Goal: Find specific page/section: Find specific page/section

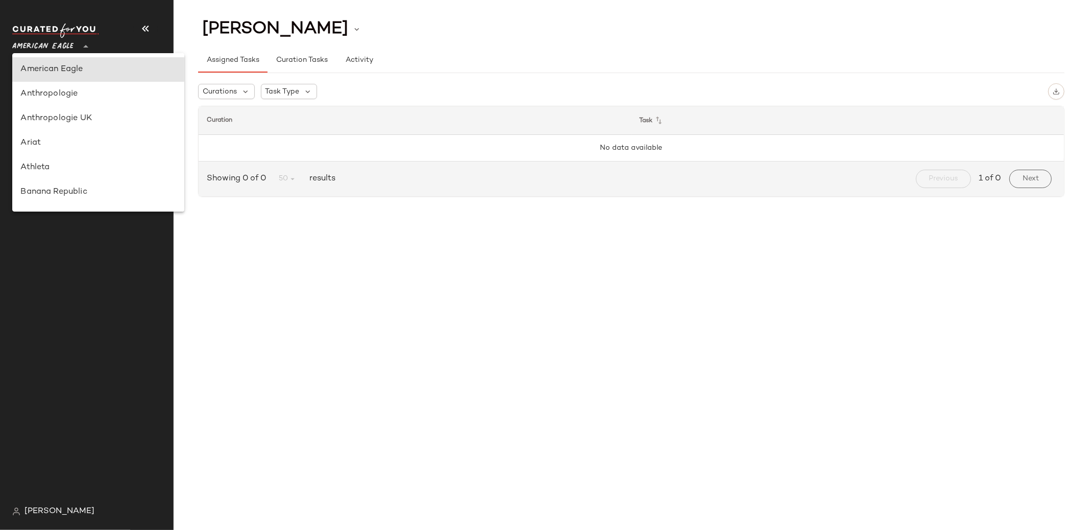
click at [88, 47] on icon at bounding box center [86, 46] width 12 height 12
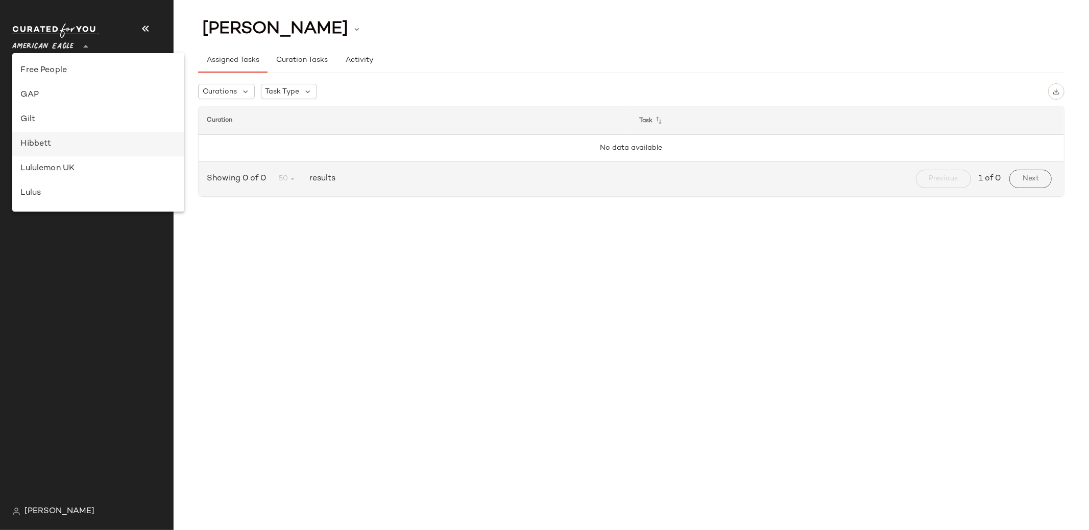
scroll to position [254, 0]
click at [65, 158] on div "Lulus" at bounding box center [97, 159] width 155 height 12
type input "**"
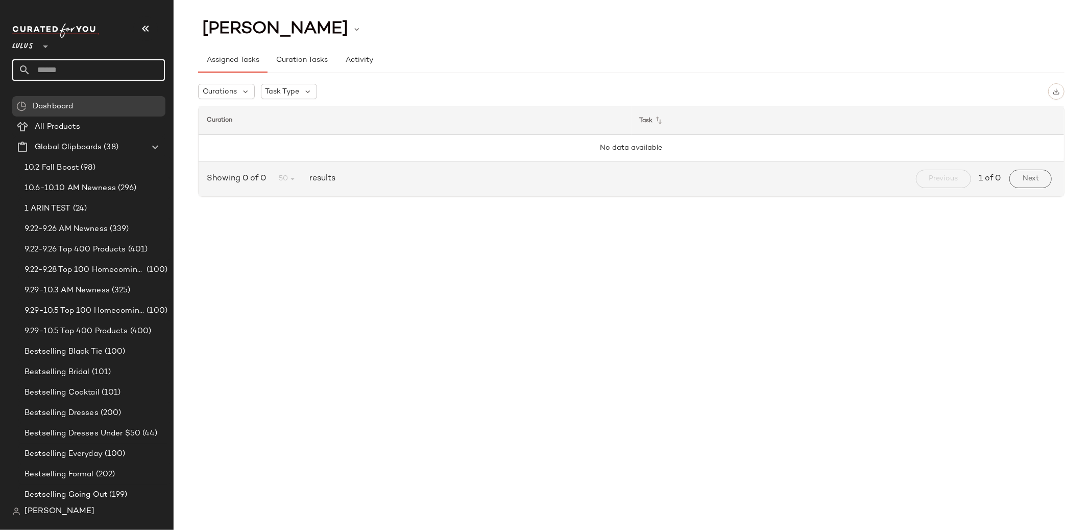
click at [56, 68] on input "text" at bounding box center [98, 69] width 134 height 21
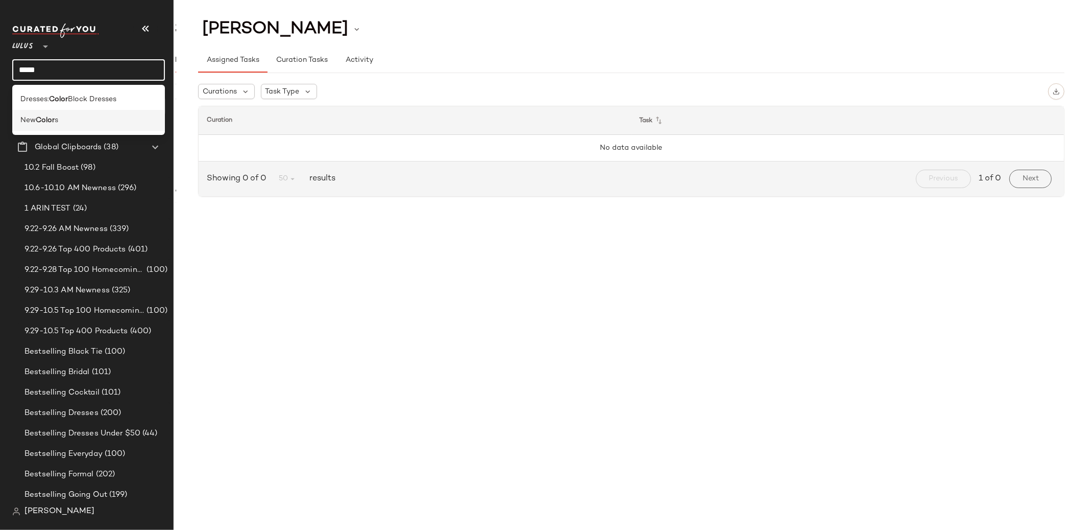
type input "*****"
click at [47, 126] on div "New Color s" at bounding box center [88, 120] width 153 height 21
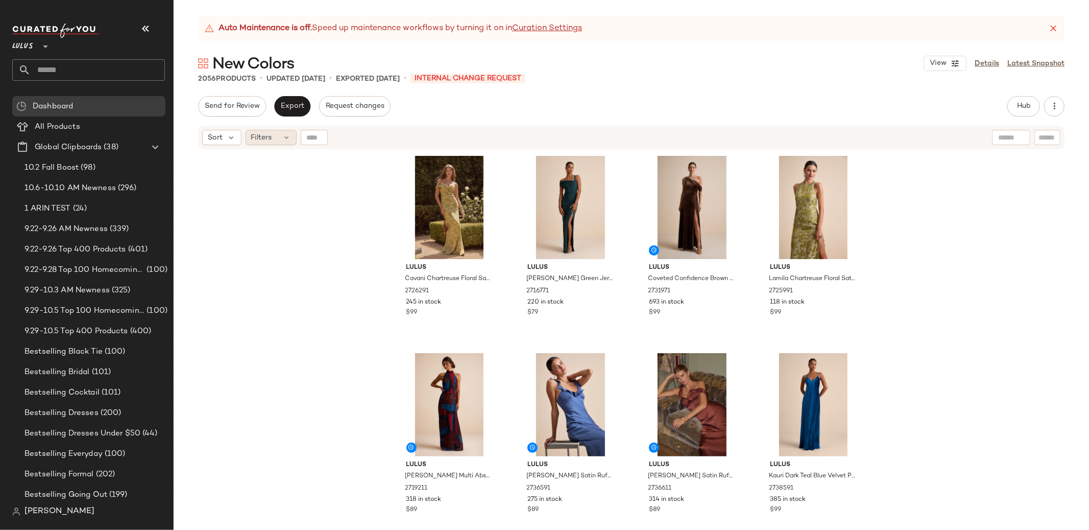
click at [278, 139] on div "Filters" at bounding box center [271, 137] width 51 height 15
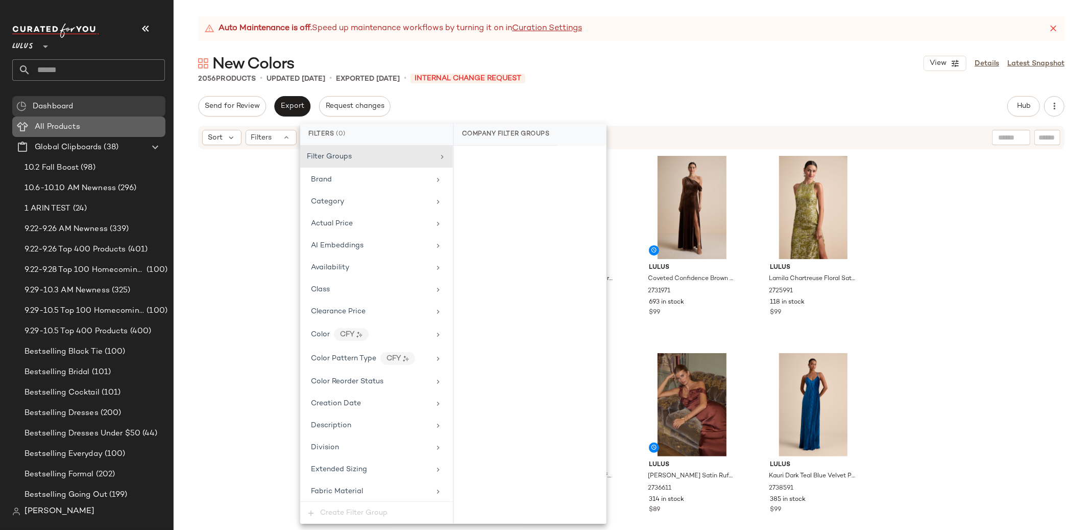
click at [70, 121] on span "All Products" at bounding box center [57, 127] width 45 height 12
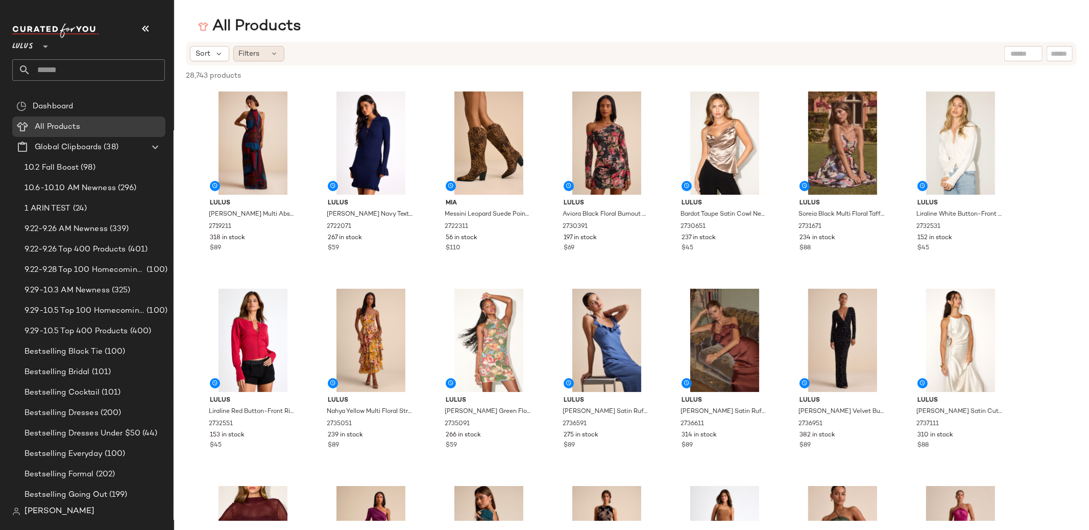
click at [268, 53] on div "Filters" at bounding box center [258, 53] width 51 height 15
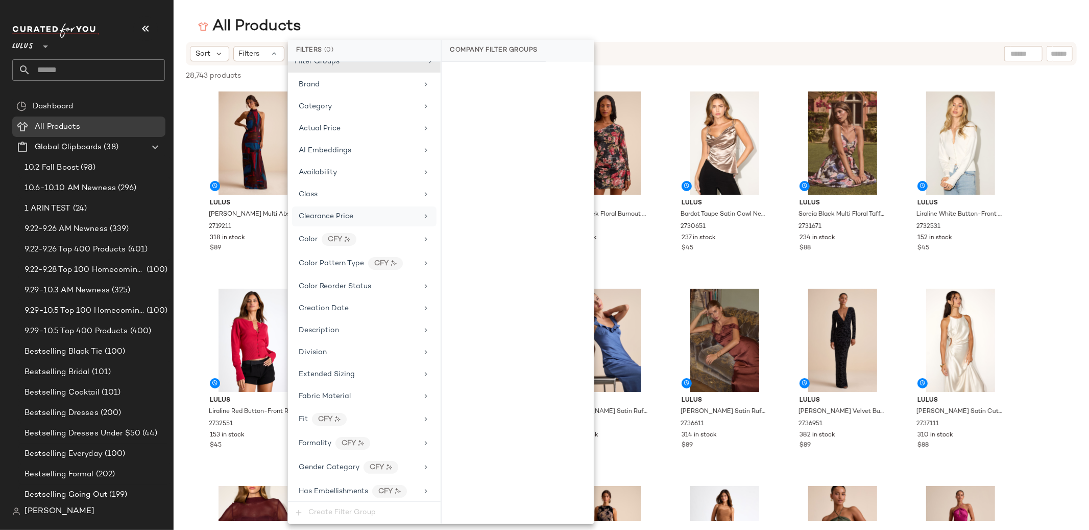
scroll to position [28, 0]
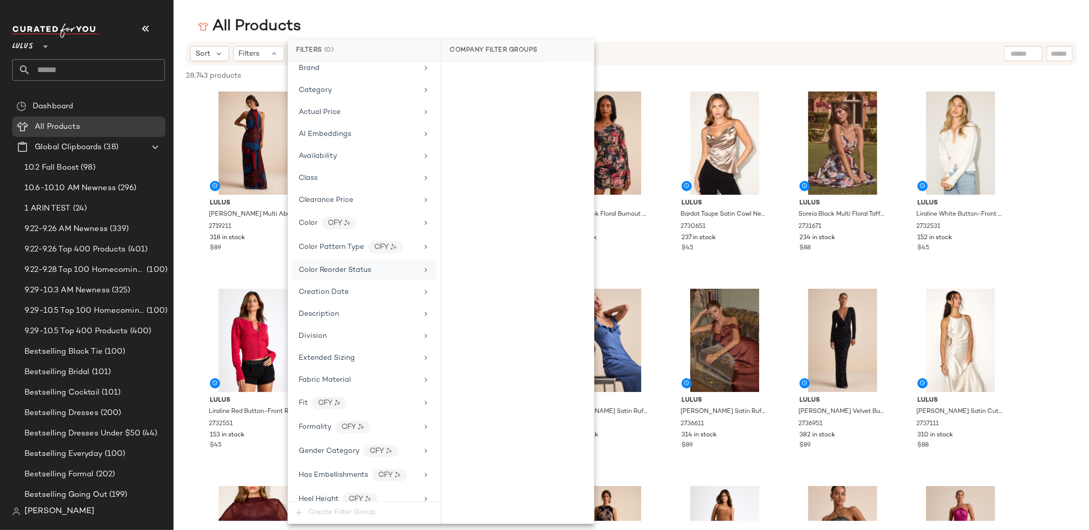
click at [320, 270] on span "Color Reorder Status" at bounding box center [335, 270] width 73 height 8
click at [462, 123] on div "NEW" at bounding box center [518, 125] width 152 height 25
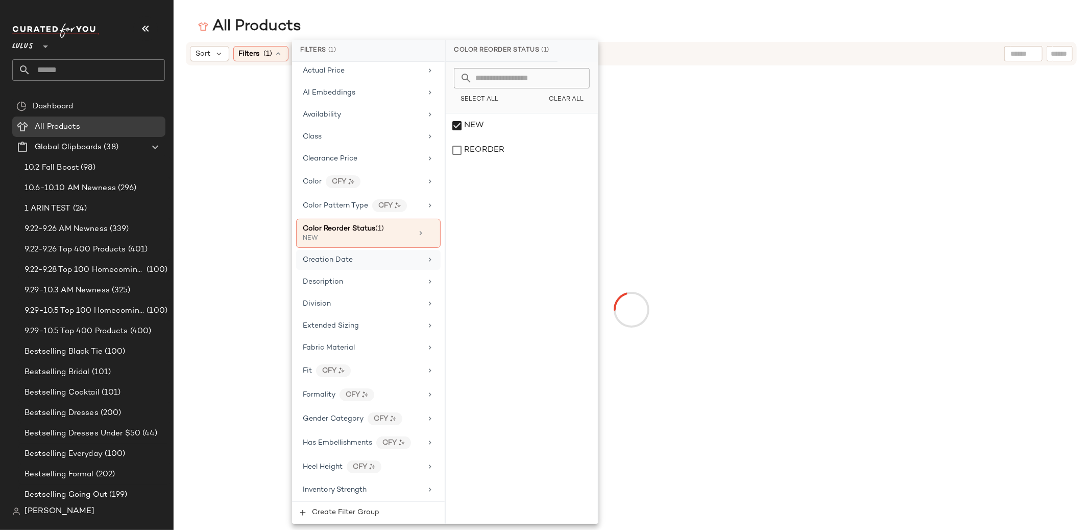
scroll to position [244, 0]
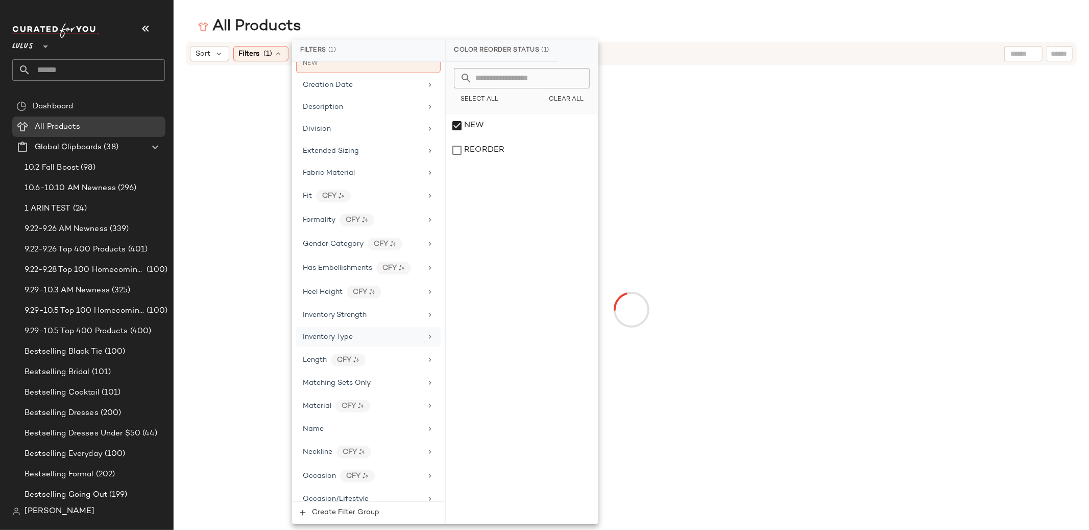
click at [346, 342] on div "Inventory Type" at bounding box center [328, 336] width 50 height 11
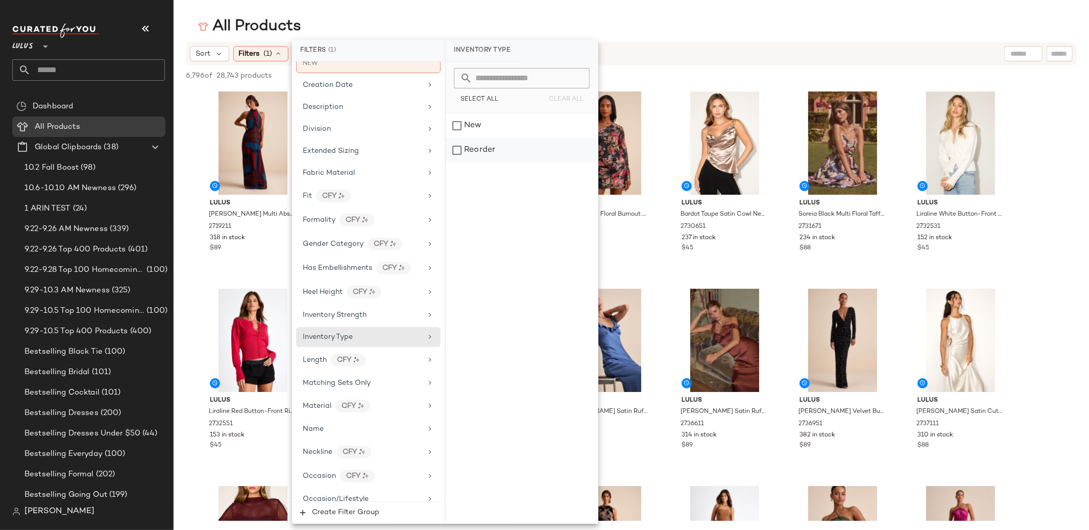
click at [483, 149] on div "Reorder" at bounding box center [522, 150] width 152 height 25
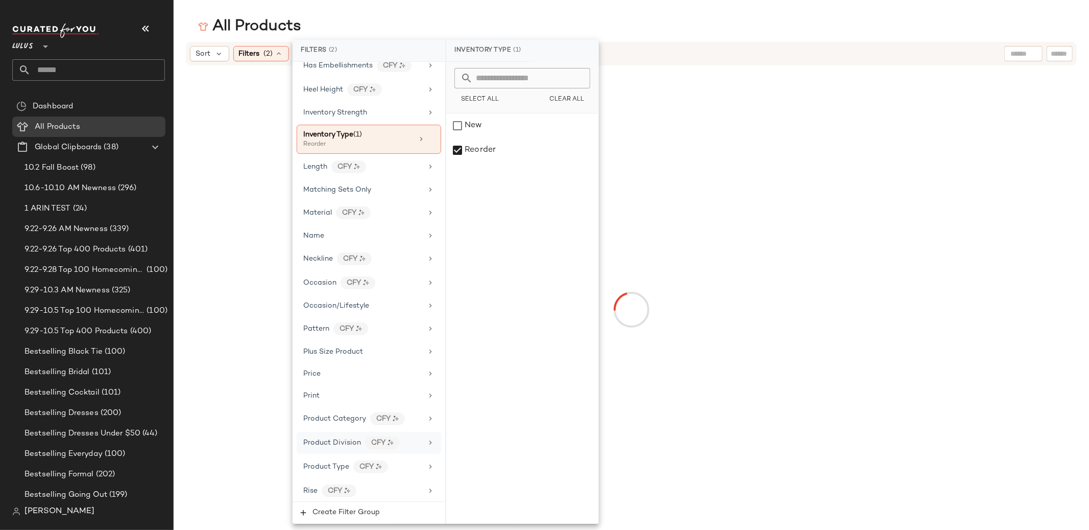
scroll to position [570, 0]
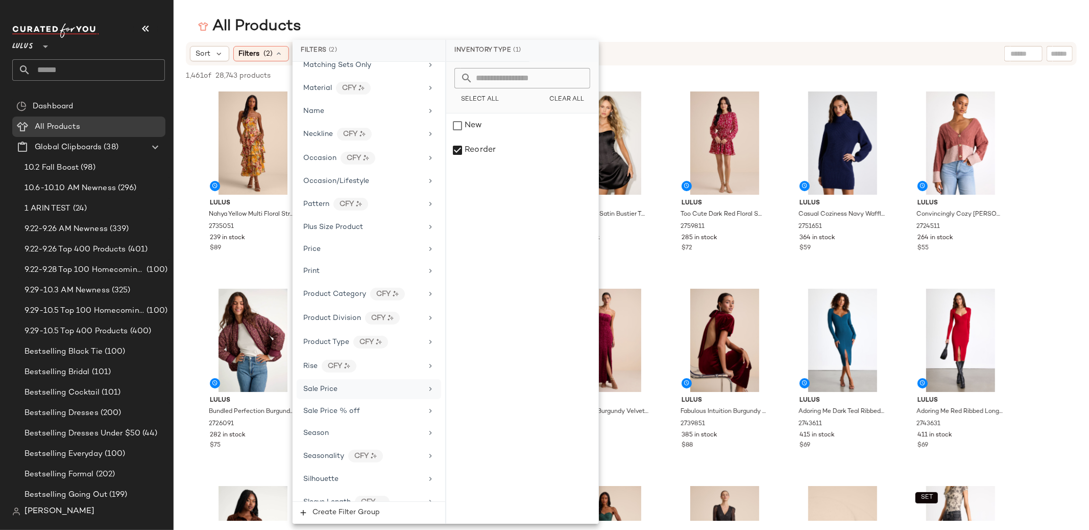
click at [352, 394] on div "Sale Price" at bounding box center [362, 389] width 119 height 11
click at [494, 89] on div "Not on sale" at bounding box center [522, 93] width 144 height 18
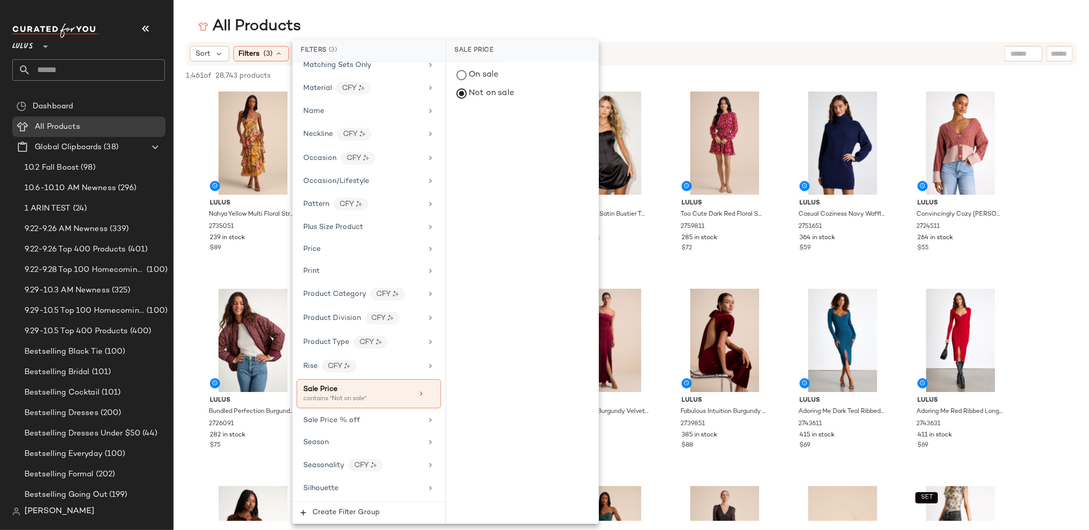
click at [397, 23] on div "All Products" at bounding box center [632, 26] width 916 height 20
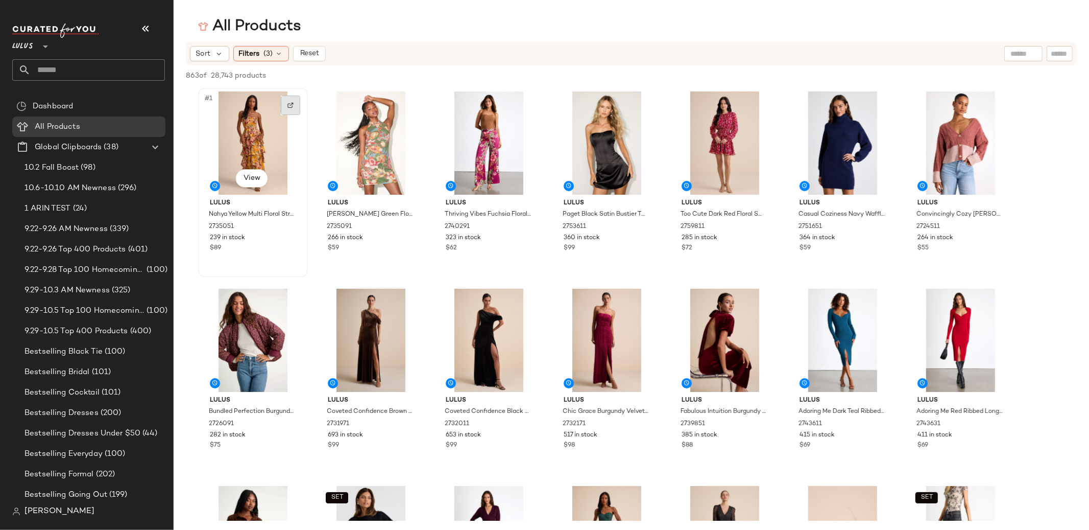
click at [287, 100] on div at bounding box center [290, 105] width 19 height 19
click at [829, 53] on div "Sort Filters (3) Reset" at bounding box center [565, 53] width 750 height 15
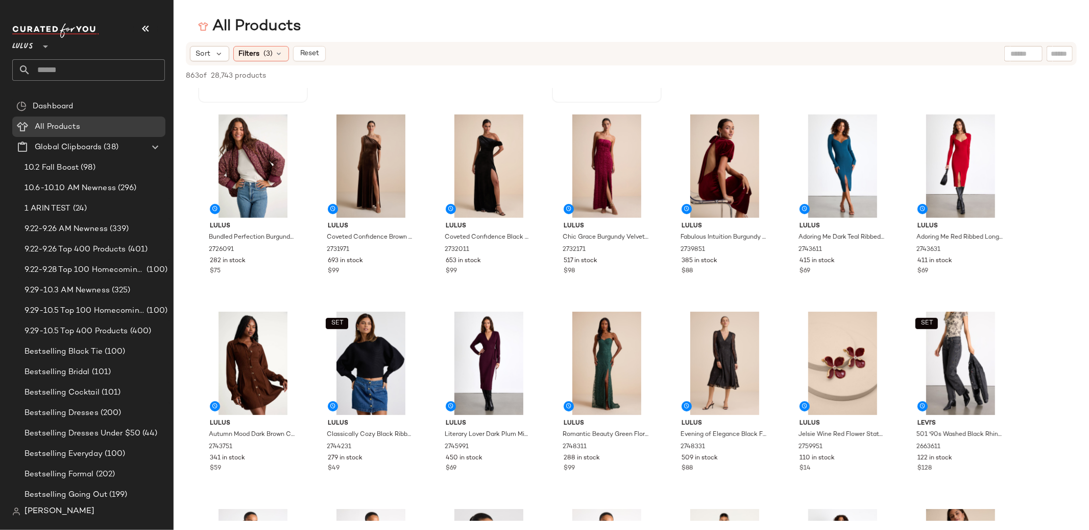
scroll to position [0, 0]
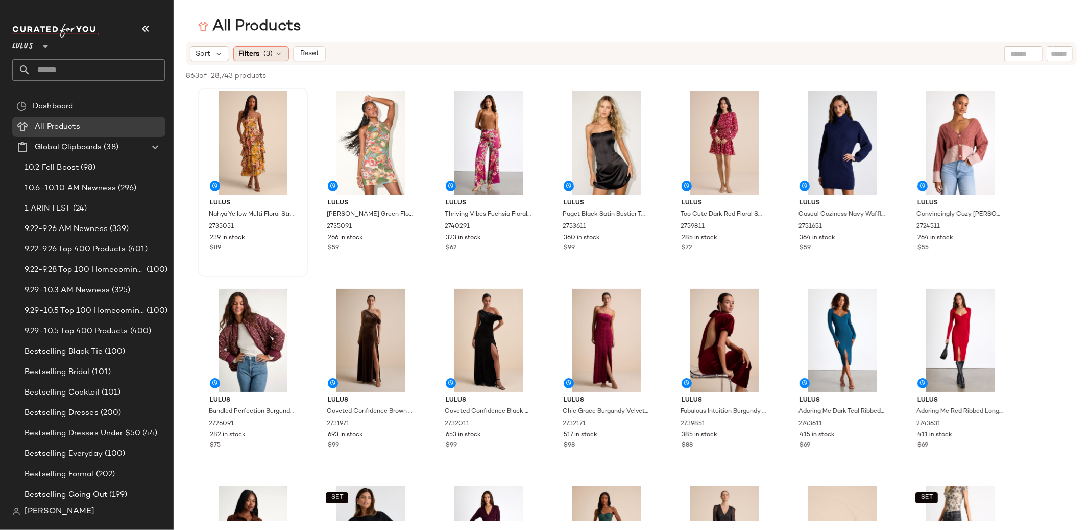
click at [269, 54] on span "(3)" at bounding box center [268, 54] width 9 height 11
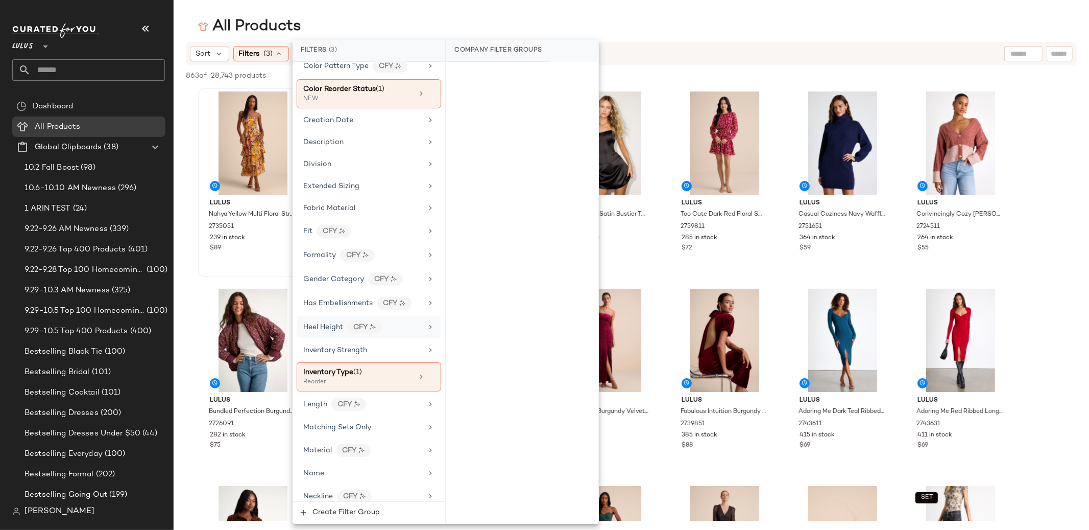
scroll to position [211, 0]
click at [354, 348] on span "Inventory Strength" at bounding box center [335, 348] width 64 height 8
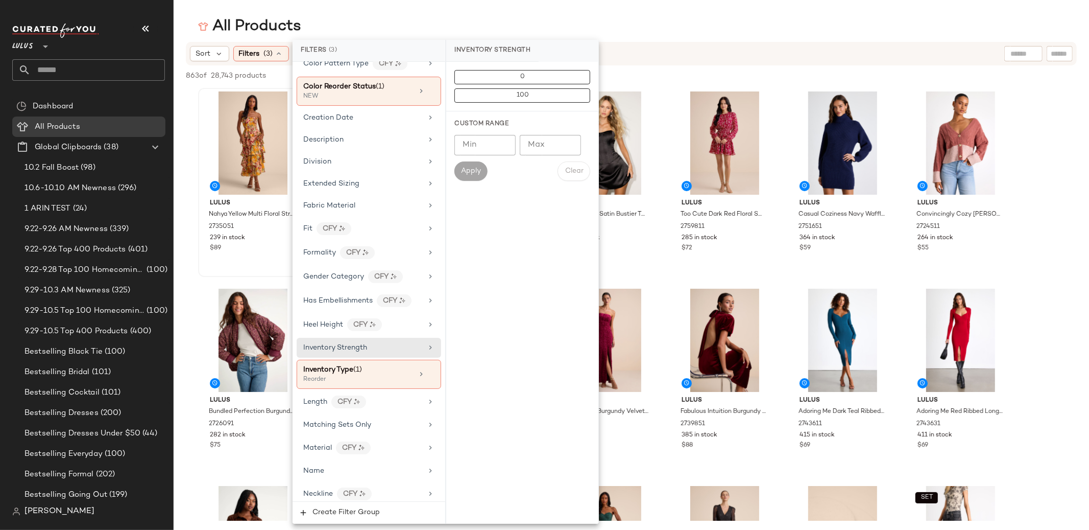
click at [560, 145] on input "Max" at bounding box center [550, 145] width 61 height 20
click at [467, 146] on input "Min" at bounding box center [485, 145] width 61 height 20
type input "*"
click at [470, 174] on span "Apply" at bounding box center [471, 171] width 20 height 8
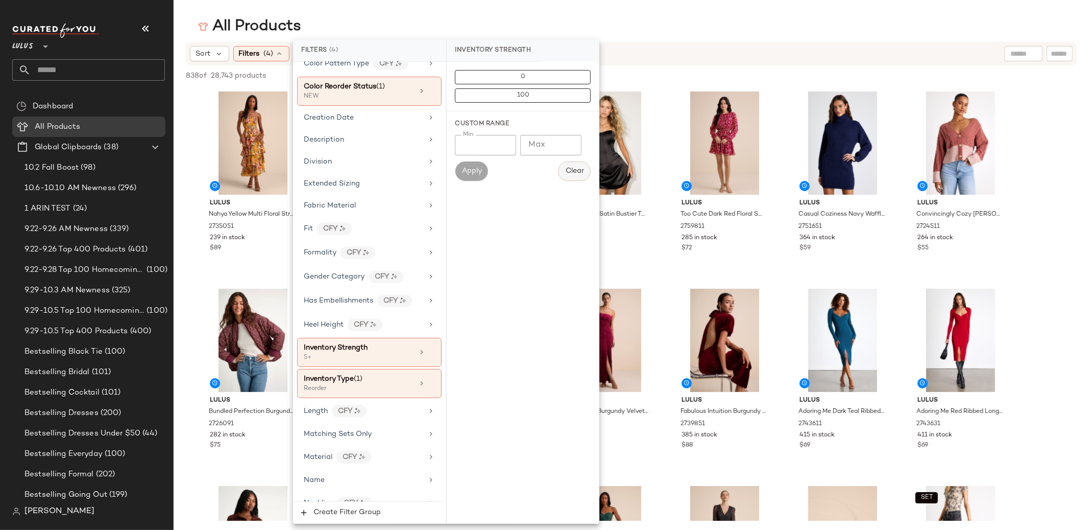
click at [578, 170] on span "Clear" at bounding box center [574, 171] width 19 height 8
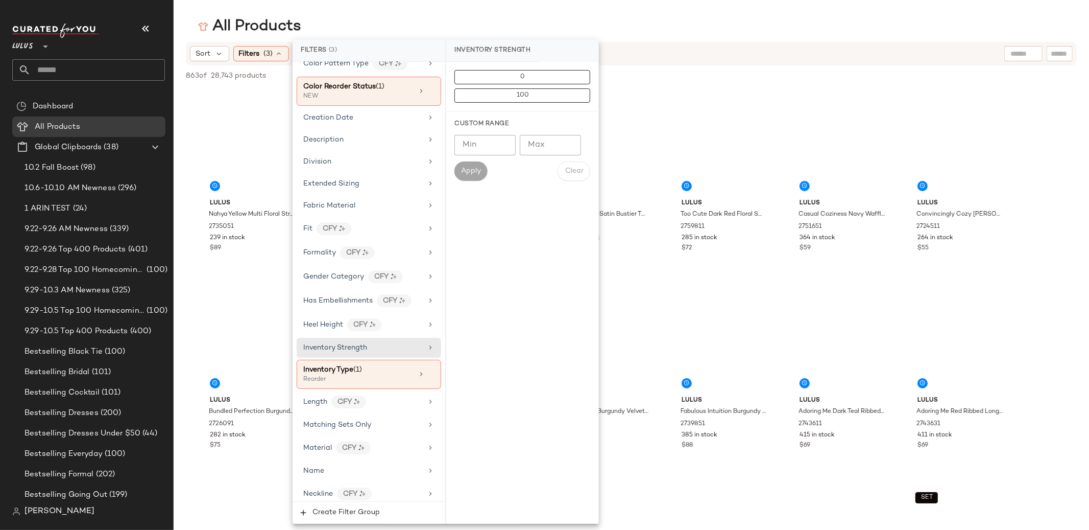
click at [360, 17] on div "All Products" at bounding box center [632, 26] width 916 height 20
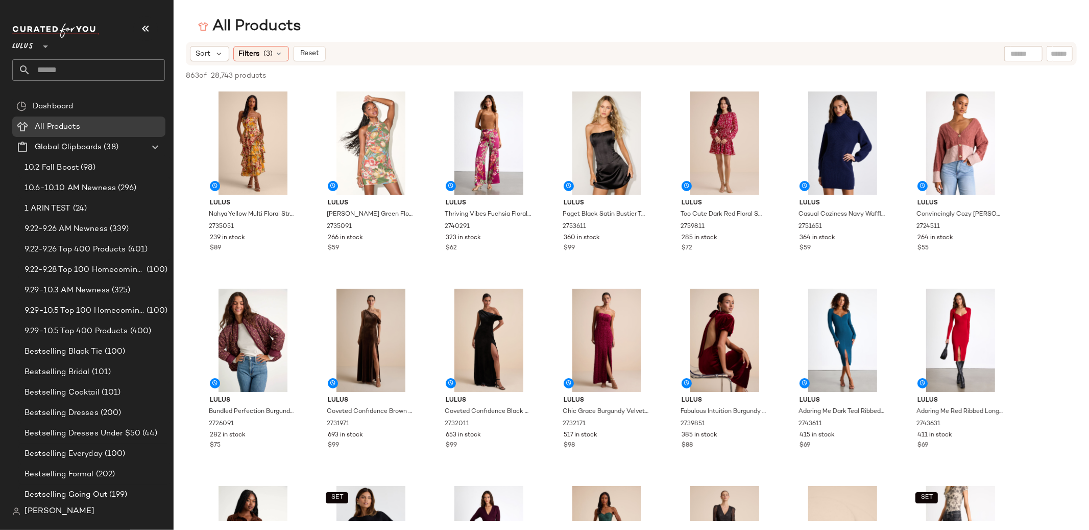
click at [360, 17] on div "All Products" at bounding box center [632, 26] width 916 height 20
click at [253, 50] on span "Filters" at bounding box center [249, 54] width 21 height 11
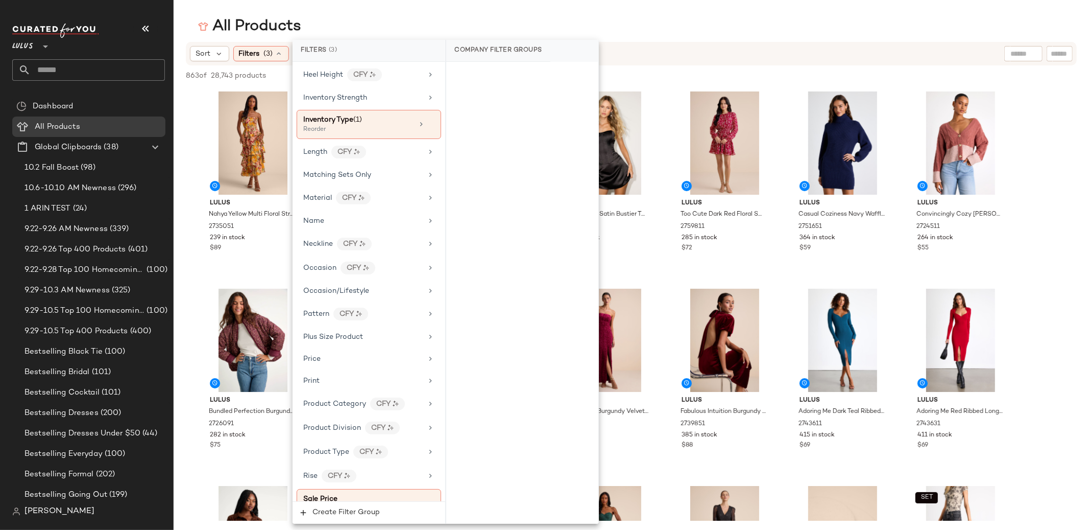
scroll to position [467, 0]
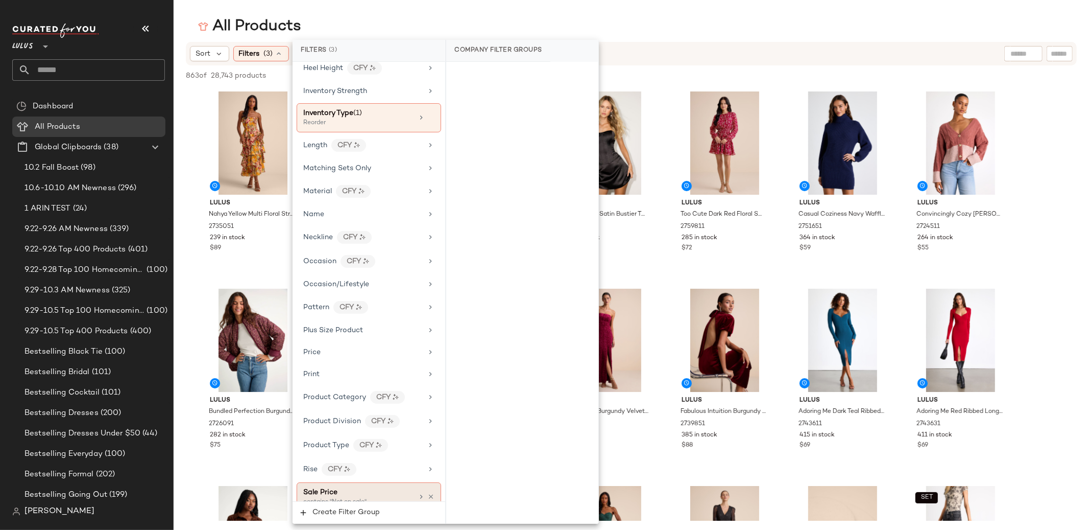
click at [372, 496] on div "Sale Price" at bounding box center [358, 492] width 110 height 11
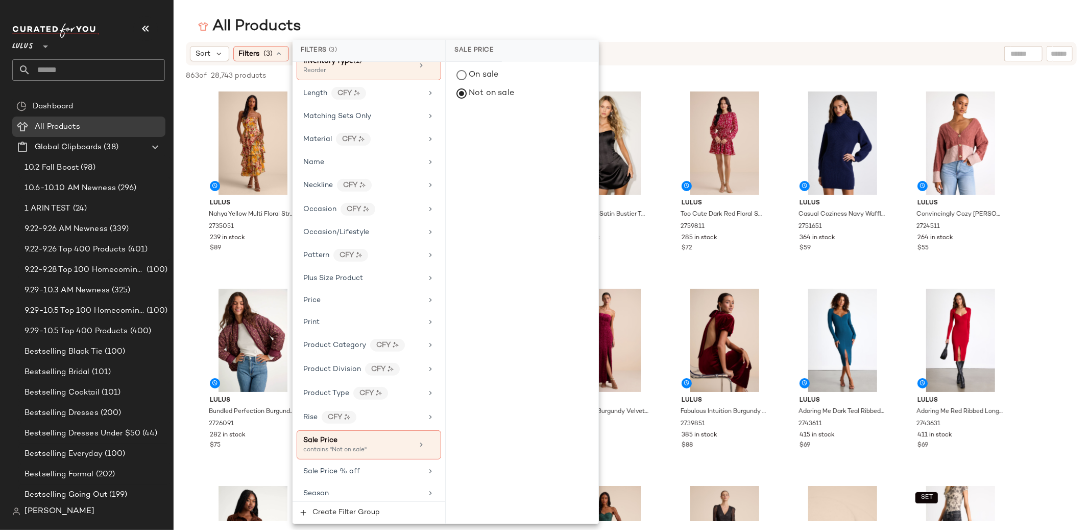
scroll to position [643, 0]
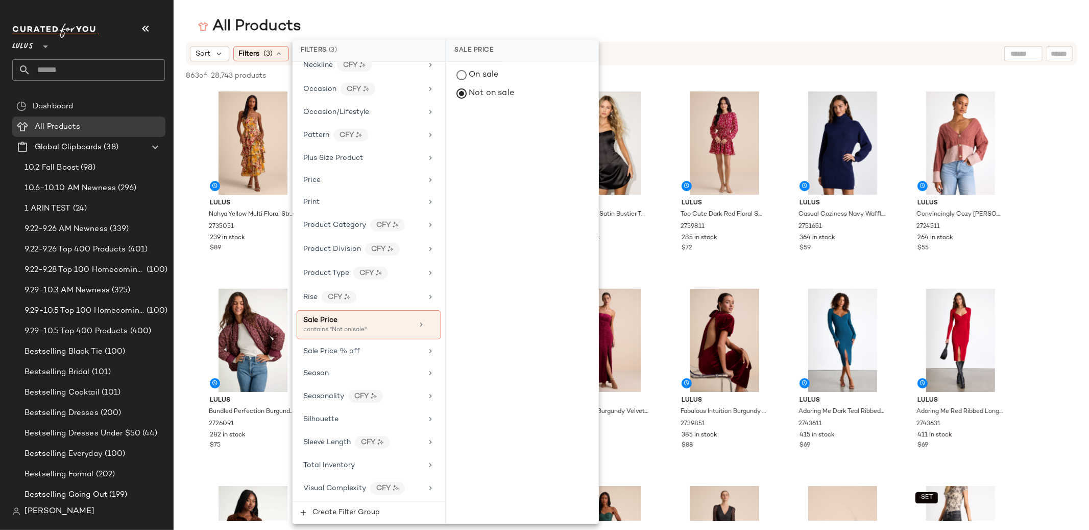
click at [363, 11] on main "All Products Sort Filters (3) Reset 863 of 28,743 products • 0 selected Deselec…" at bounding box center [544, 265] width 1089 height 530
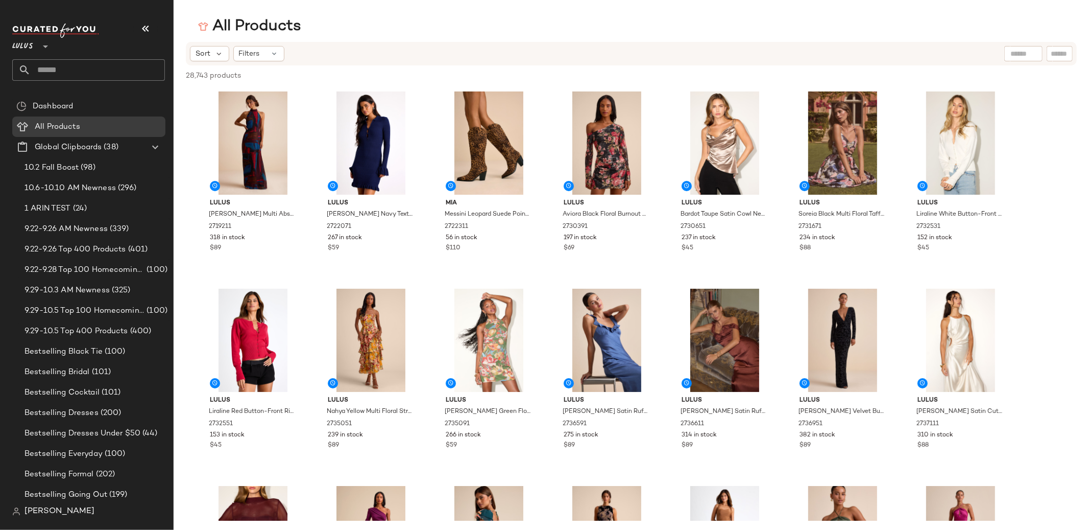
click at [69, 70] on input "text" at bounding box center [98, 69] width 134 height 21
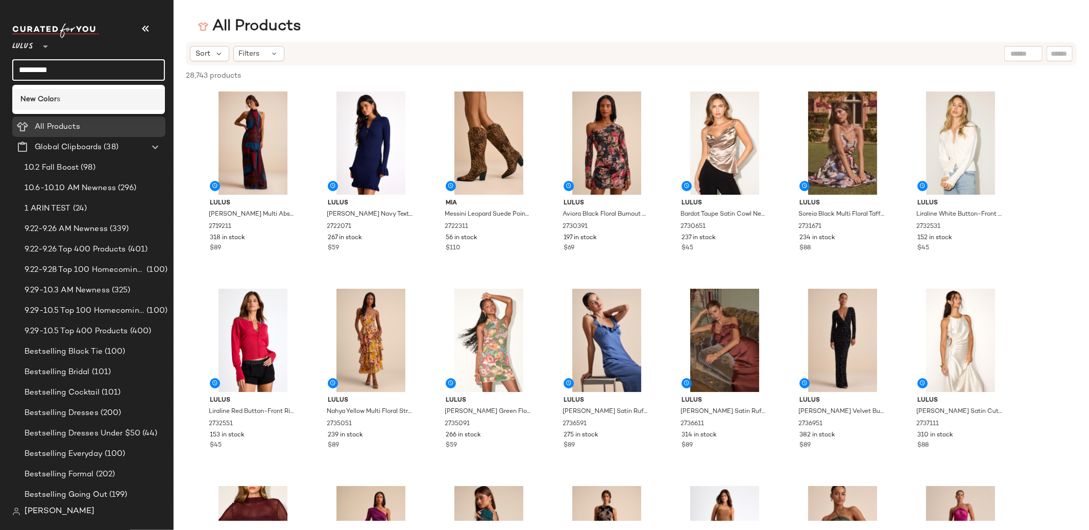
type input "*********"
click at [41, 99] on b "New Color" at bounding box center [38, 99] width 36 height 11
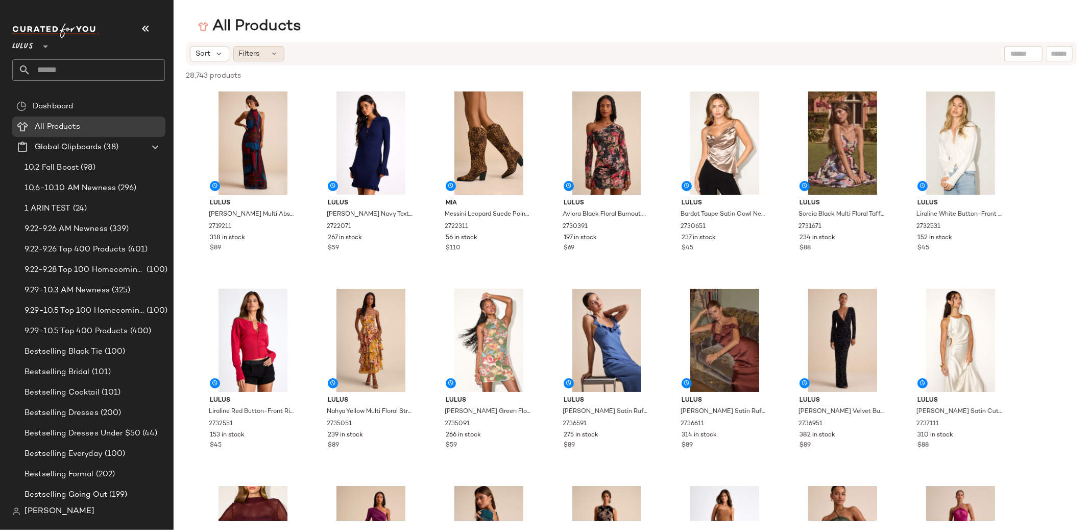
click at [257, 51] on span "Filters" at bounding box center [249, 54] width 21 height 11
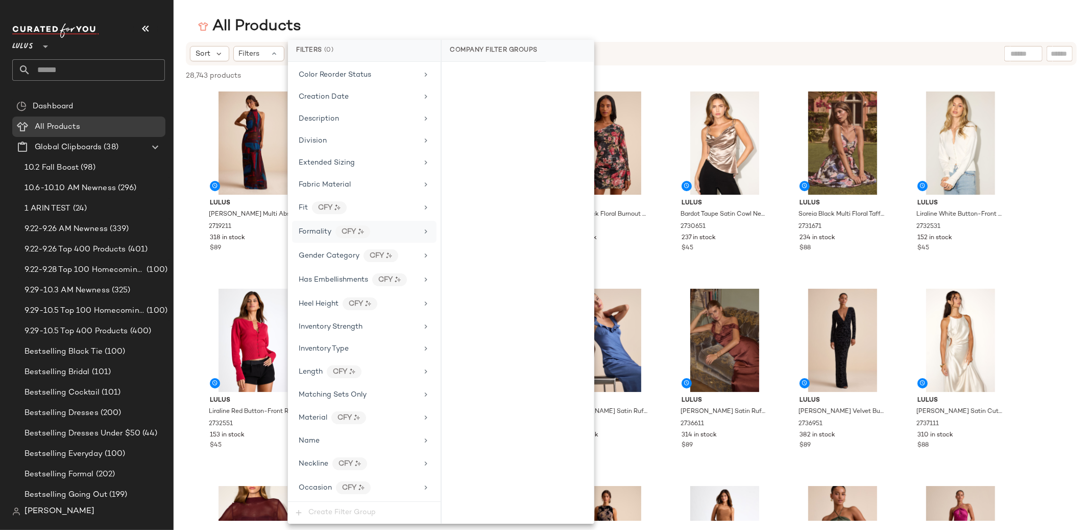
scroll to position [235, 0]
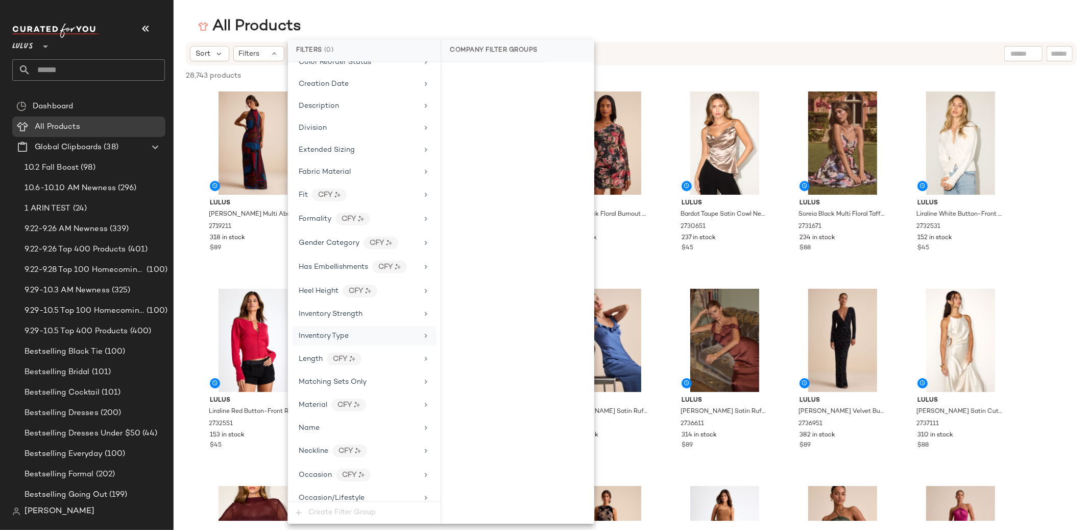
click at [352, 344] on div "Inventory Type" at bounding box center [364, 336] width 145 height 20
click at [474, 144] on div "Reorder" at bounding box center [518, 150] width 152 height 25
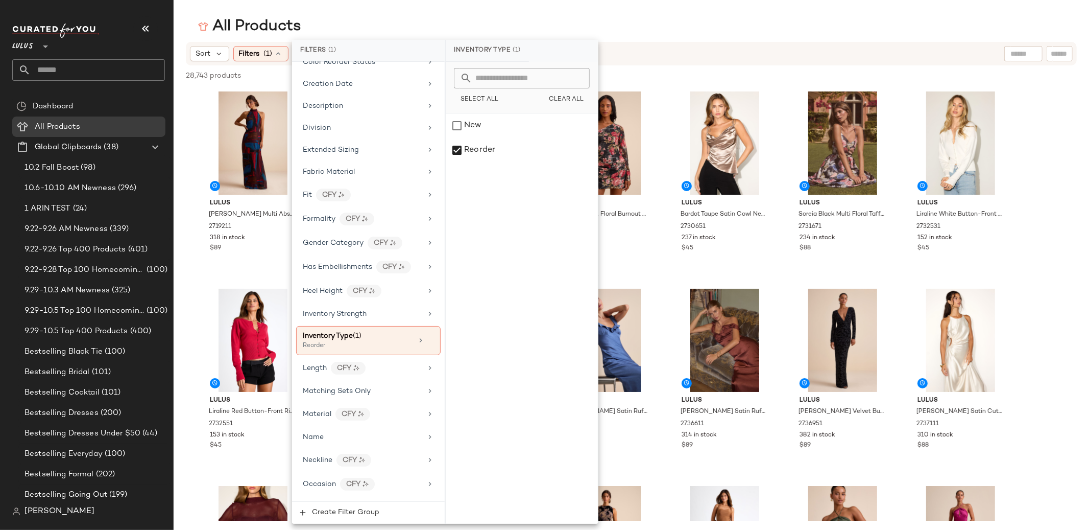
click at [440, 21] on div "All Products" at bounding box center [632, 26] width 916 height 20
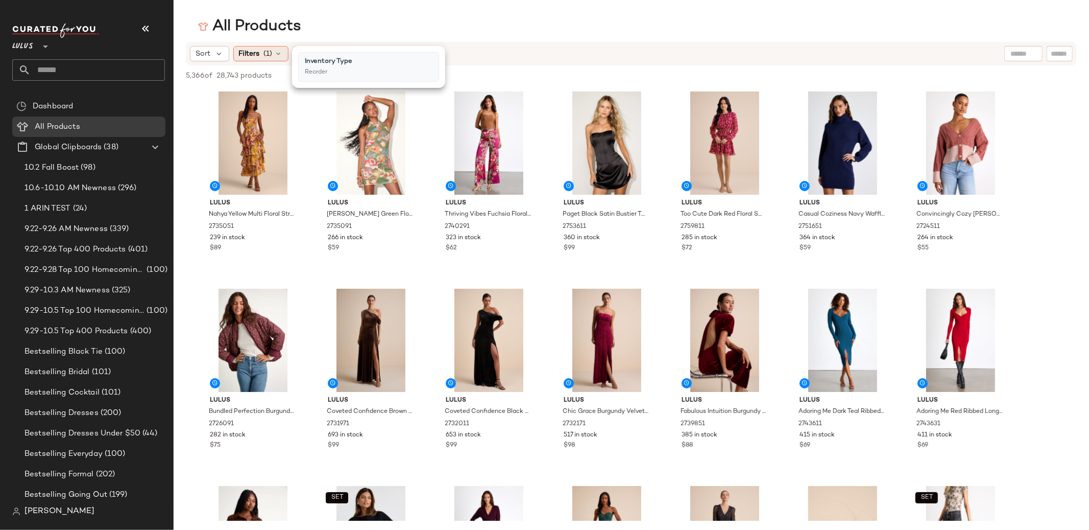
click at [266, 57] on span "(1)" at bounding box center [268, 54] width 9 height 11
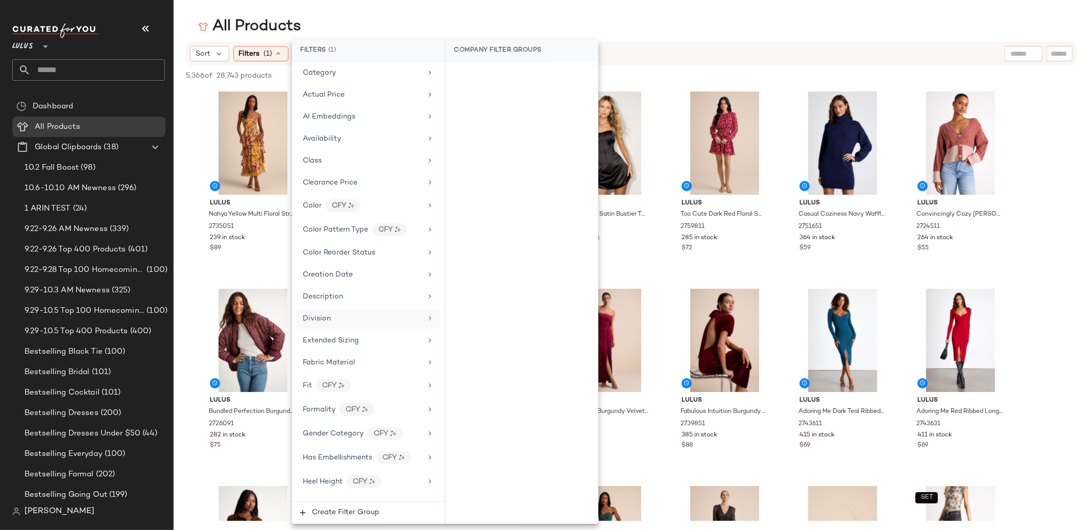
scroll to position [46, 0]
click at [348, 250] on span "Color Reorder Status" at bounding box center [339, 252] width 73 height 8
click at [475, 122] on div "NEW" at bounding box center [522, 125] width 152 height 25
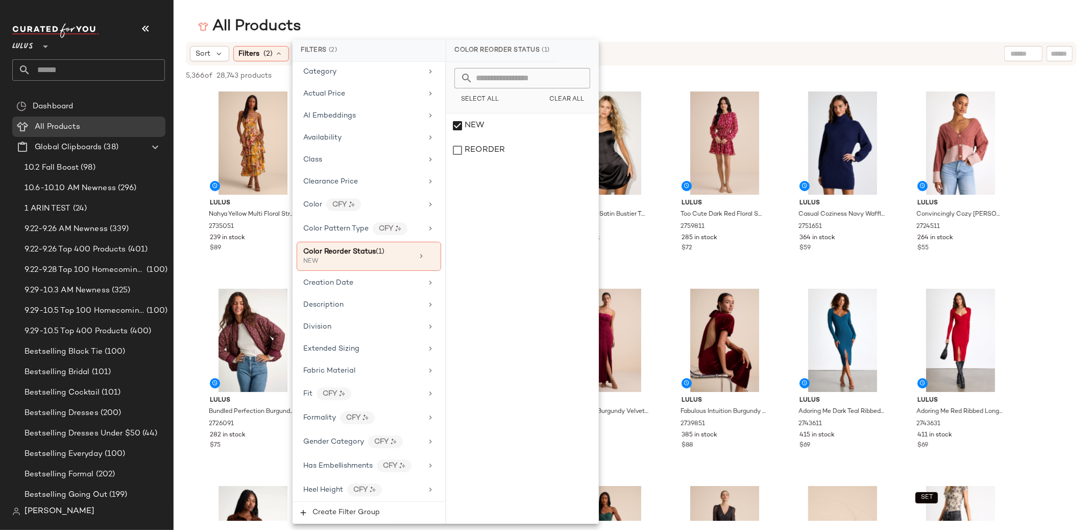
click at [422, 23] on div "All Products" at bounding box center [632, 26] width 916 height 20
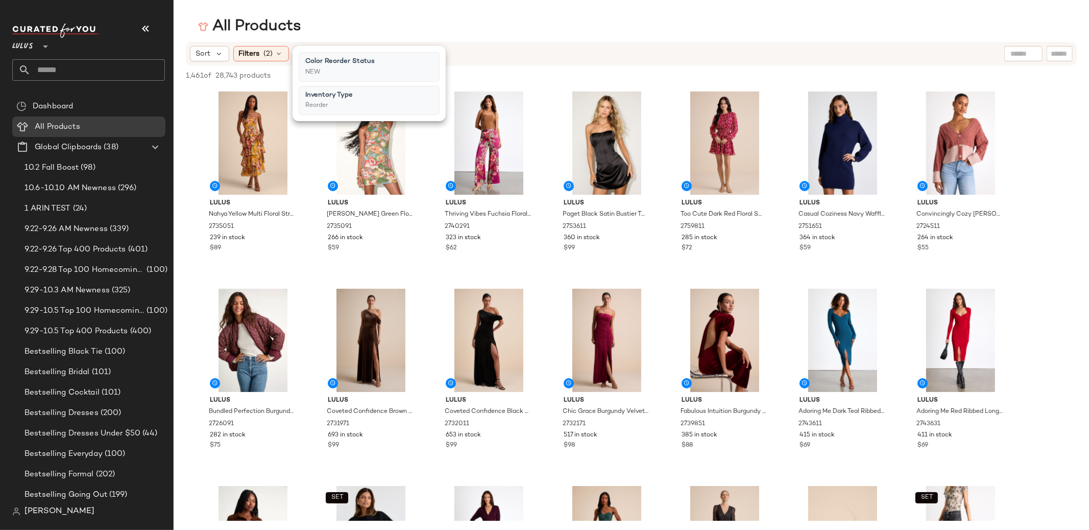
click at [420, 22] on div "All Products" at bounding box center [632, 26] width 916 height 20
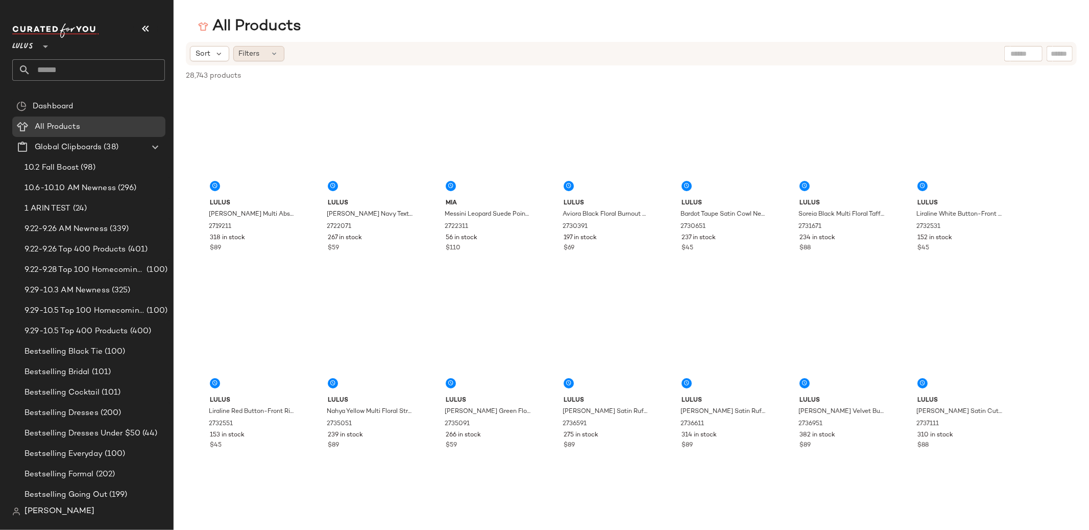
click at [256, 51] on span "Filters" at bounding box center [249, 54] width 21 height 11
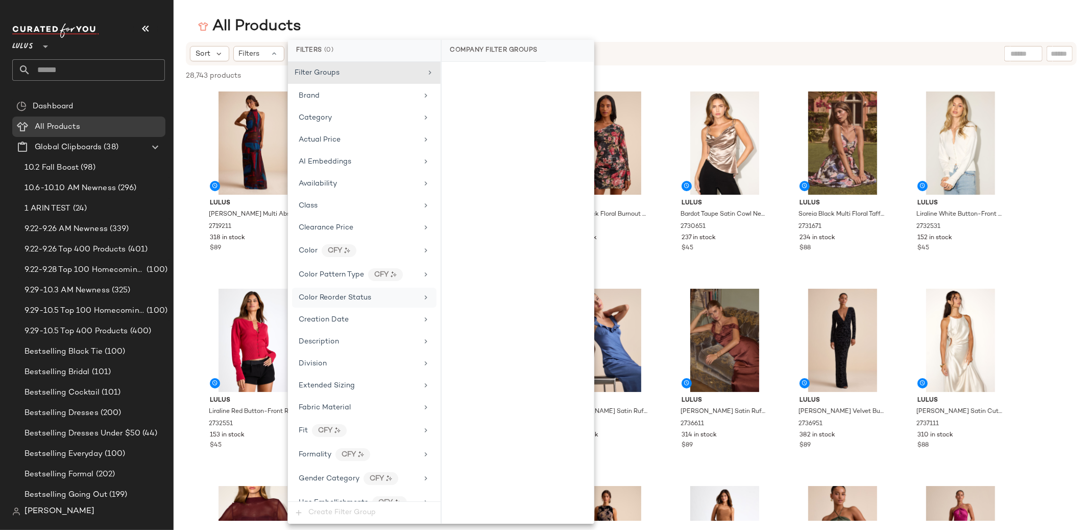
click at [346, 294] on span "Color Reorder Status" at bounding box center [335, 298] width 73 height 8
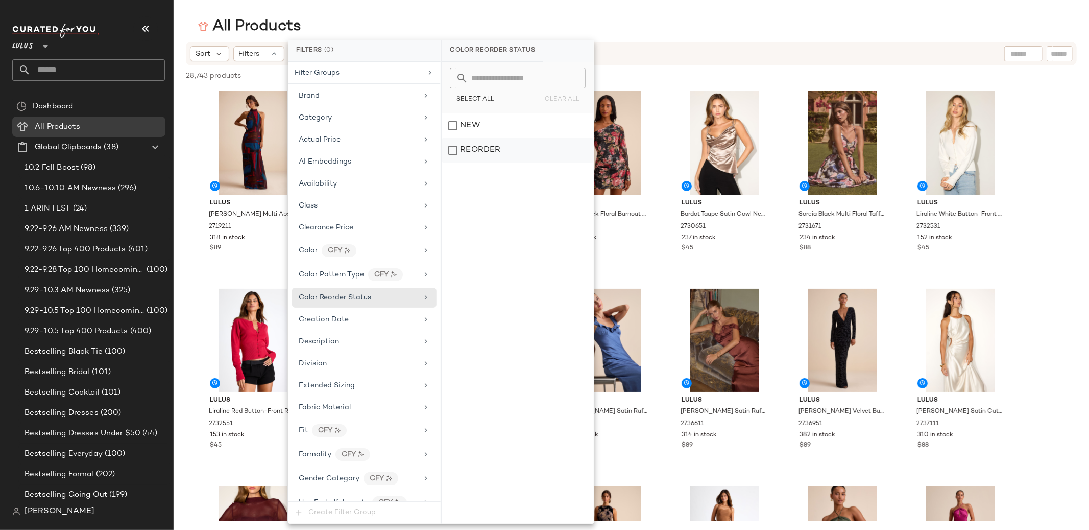
click at [482, 148] on div "REORDER" at bounding box center [518, 150] width 152 height 25
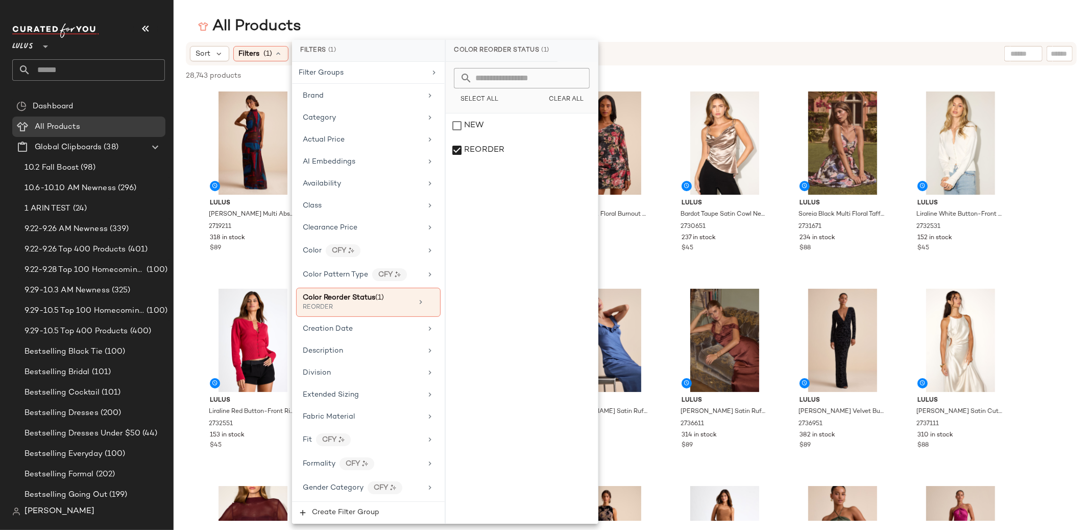
click at [427, 20] on div "All Products" at bounding box center [632, 26] width 916 height 20
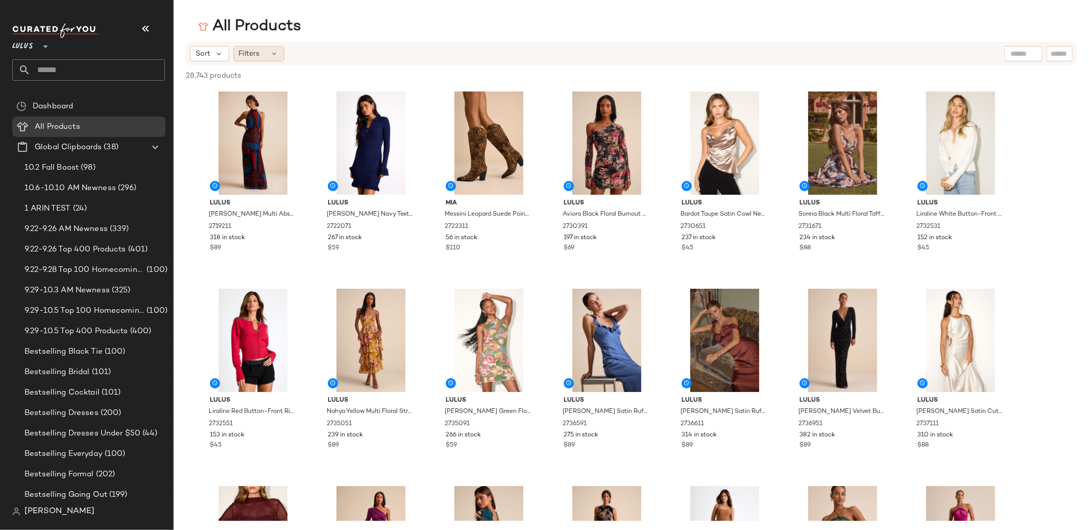
click at [254, 61] on div "Filters" at bounding box center [258, 53] width 51 height 15
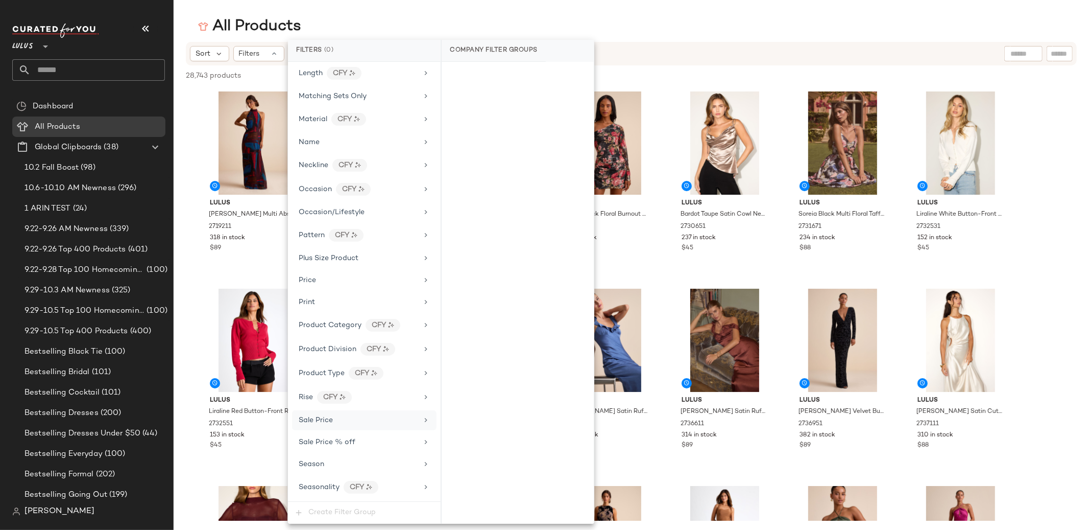
scroll to position [540, 0]
click at [318, 403] on span "Sale Price" at bounding box center [316, 401] width 34 height 8
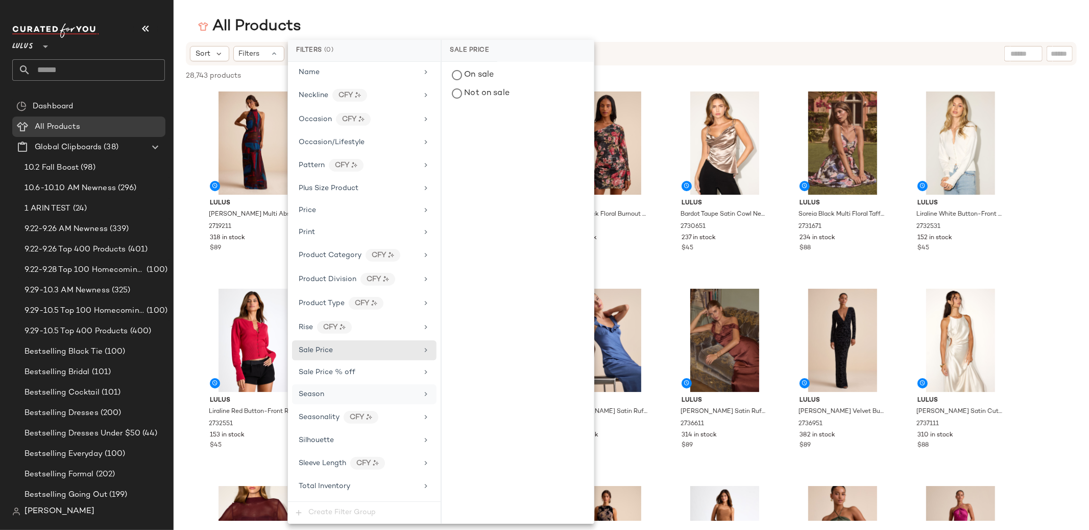
scroll to position [615, 0]
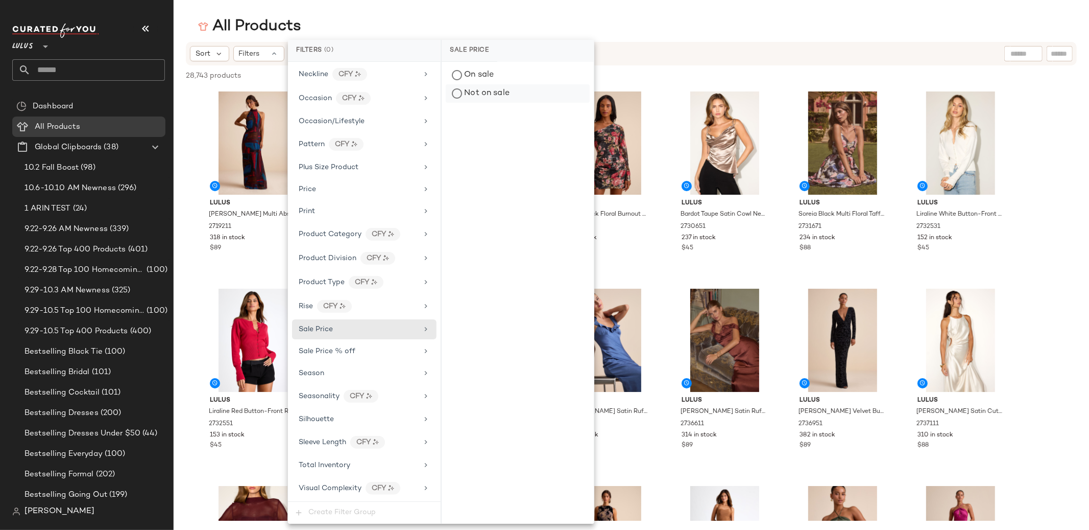
click at [481, 93] on div "Not on sale" at bounding box center [518, 93] width 144 height 18
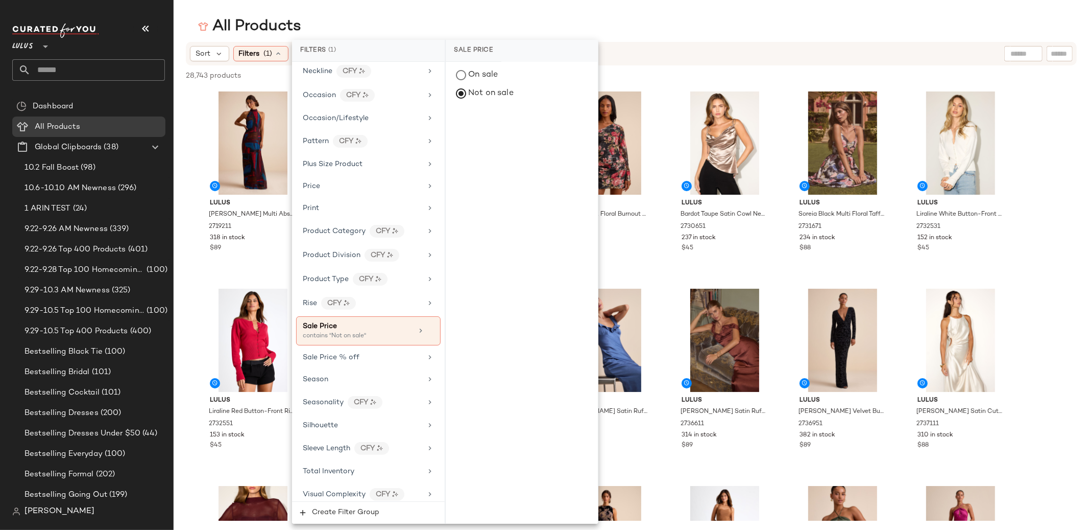
click at [432, 27] on div "All Products" at bounding box center [632, 26] width 916 height 20
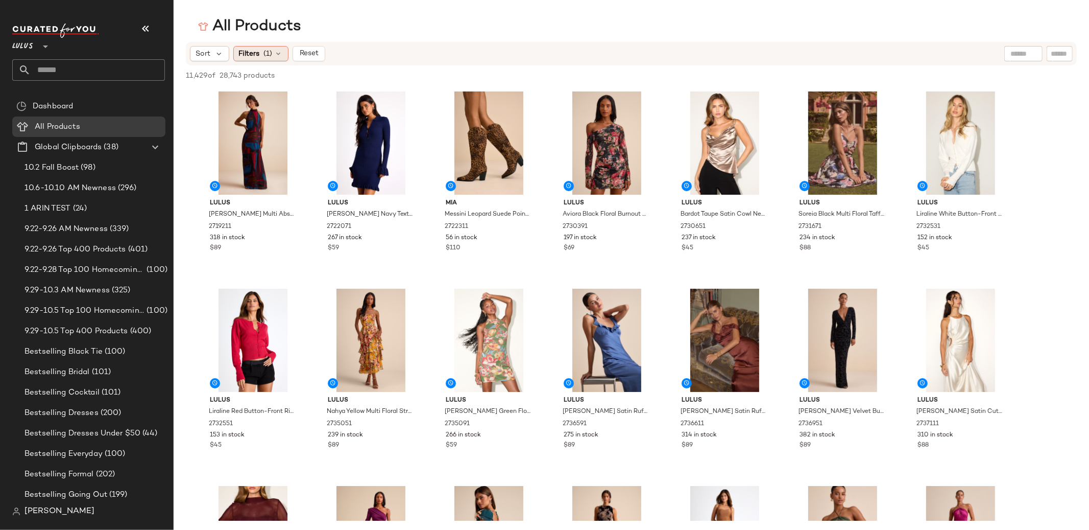
click at [268, 54] on span "(1)" at bounding box center [268, 54] width 9 height 11
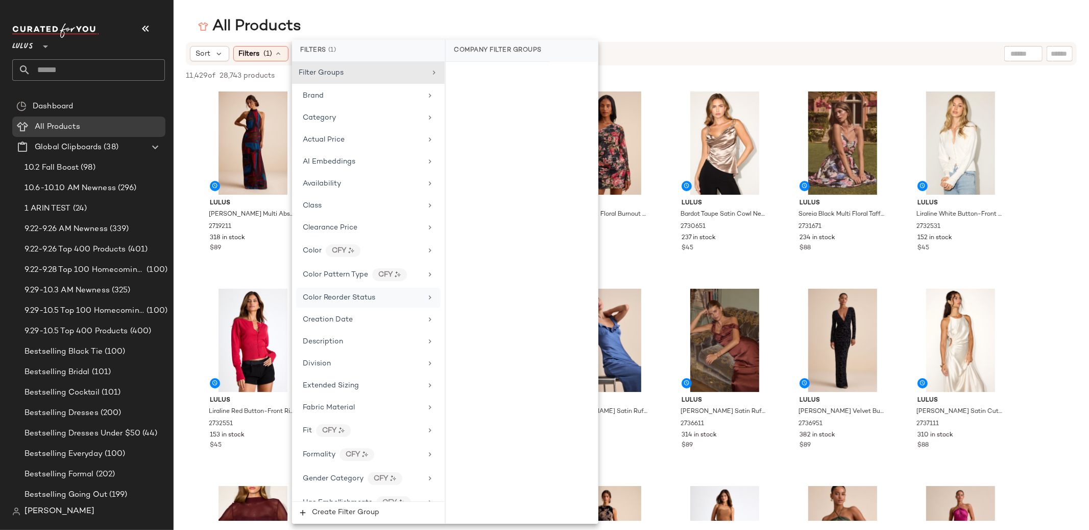
click at [340, 301] on span "Color Reorder Status" at bounding box center [339, 298] width 73 height 8
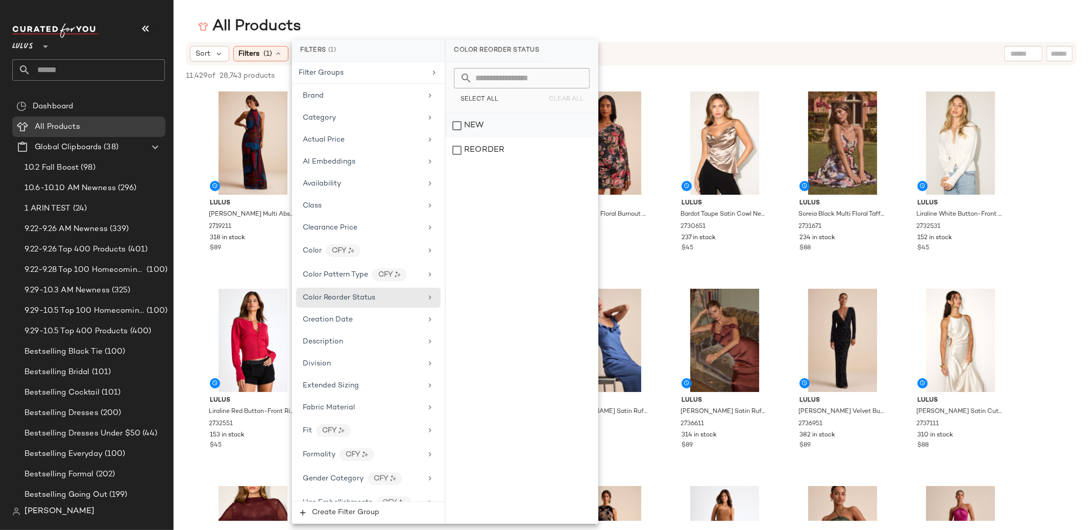
click at [485, 124] on div "NEW" at bounding box center [522, 125] width 152 height 25
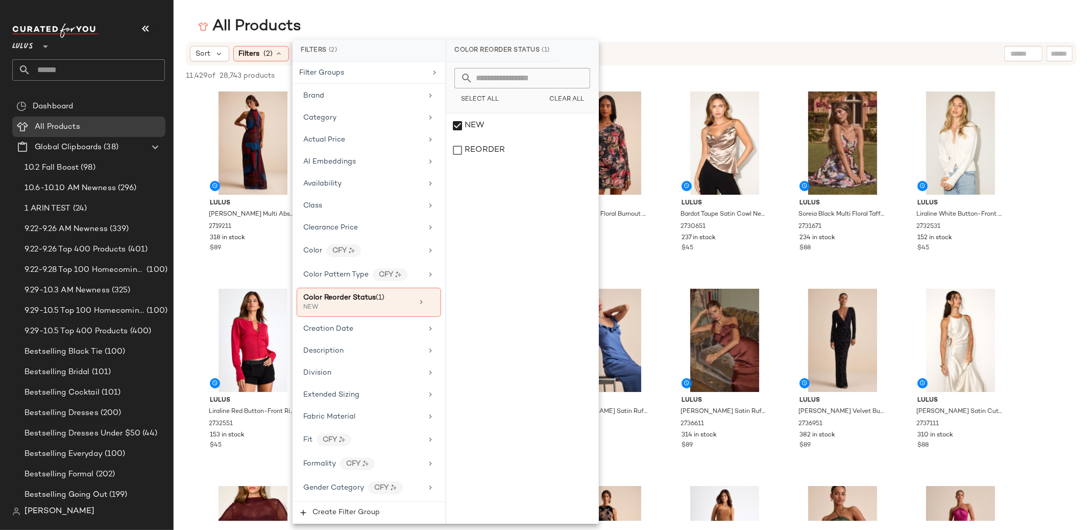
click at [385, 16] on div "All Products" at bounding box center [632, 26] width 916 height 20
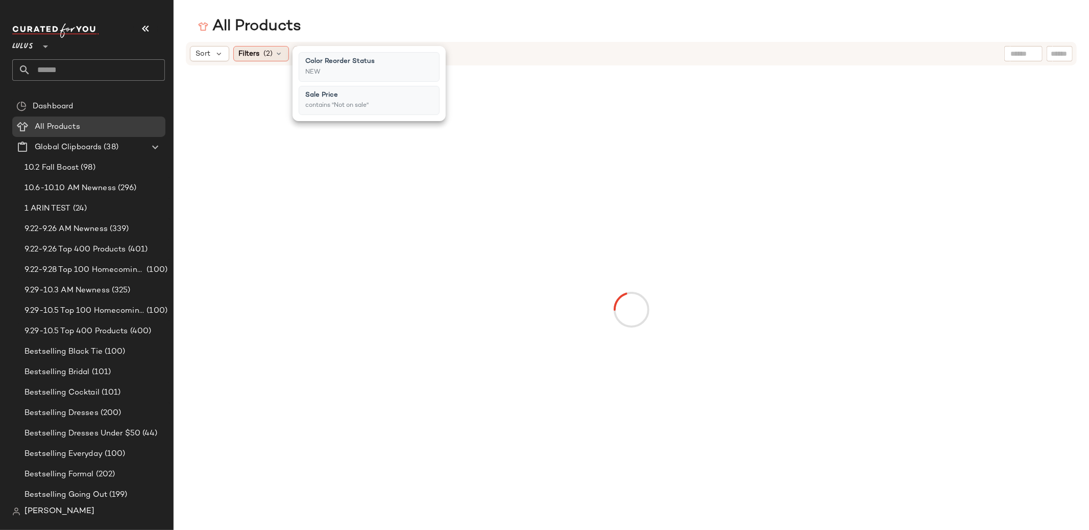
click at [261, 52] on div "Filters (2)" at bounding box center [261, 53] width 56 height 15
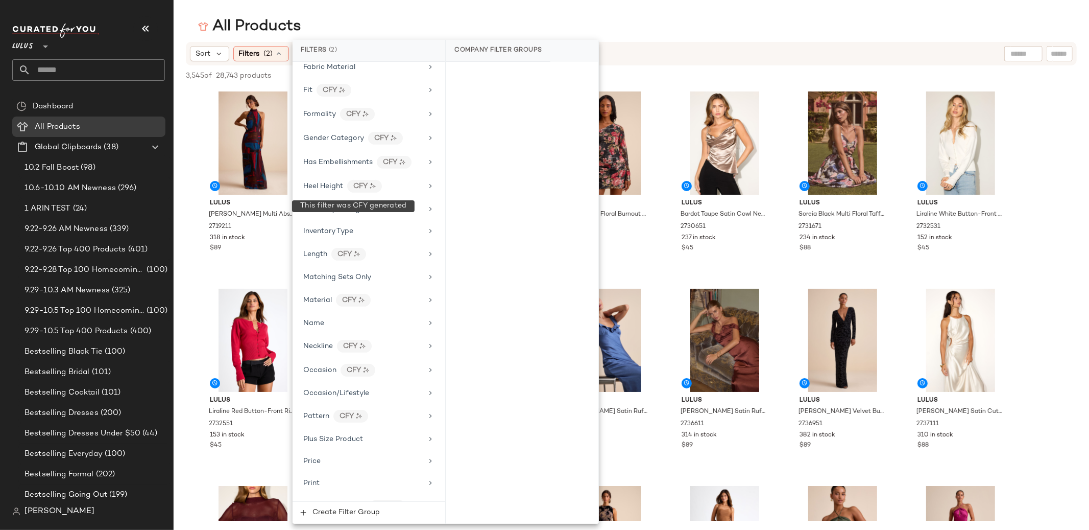
scroll to position [427, 0]
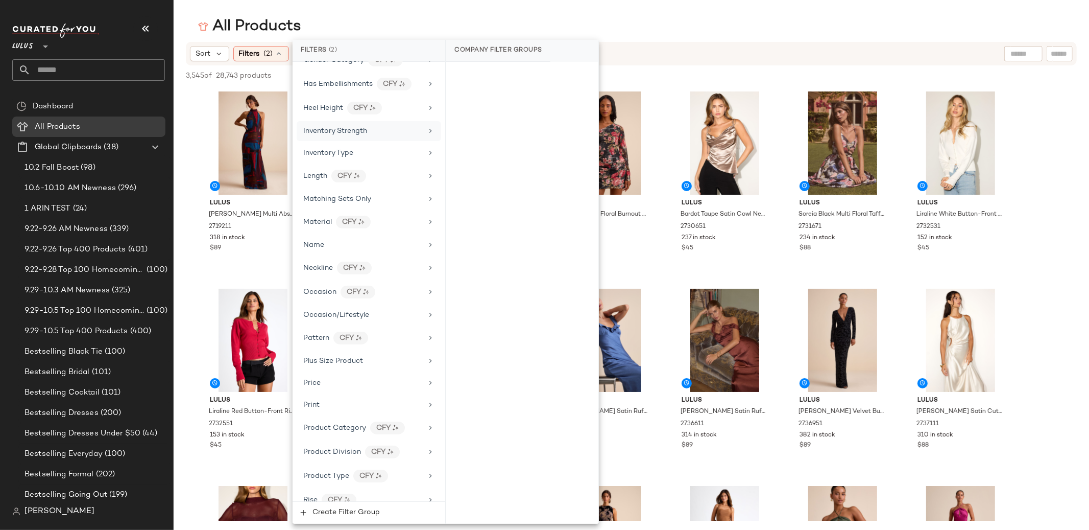
click at [356, 136] on div "Inventory Strength" at bounding box center [335, 131] width 64 height 11
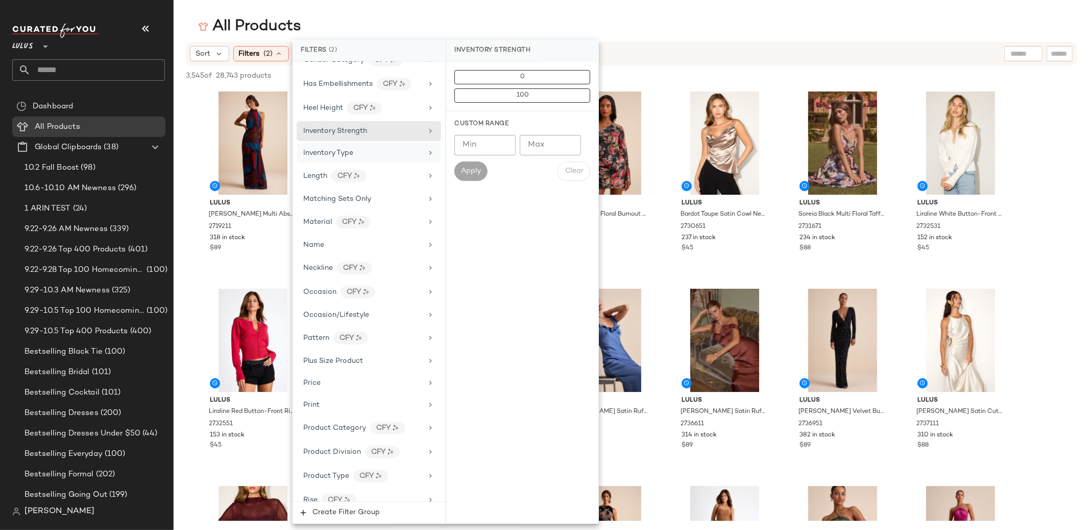
click at [340, 154] on span "Inventory Type" at bounding box center [328, 153] width 50 height 8
click at [468, 153] on div "Reorder" at bounding box center [522, 150] width 152 height 25
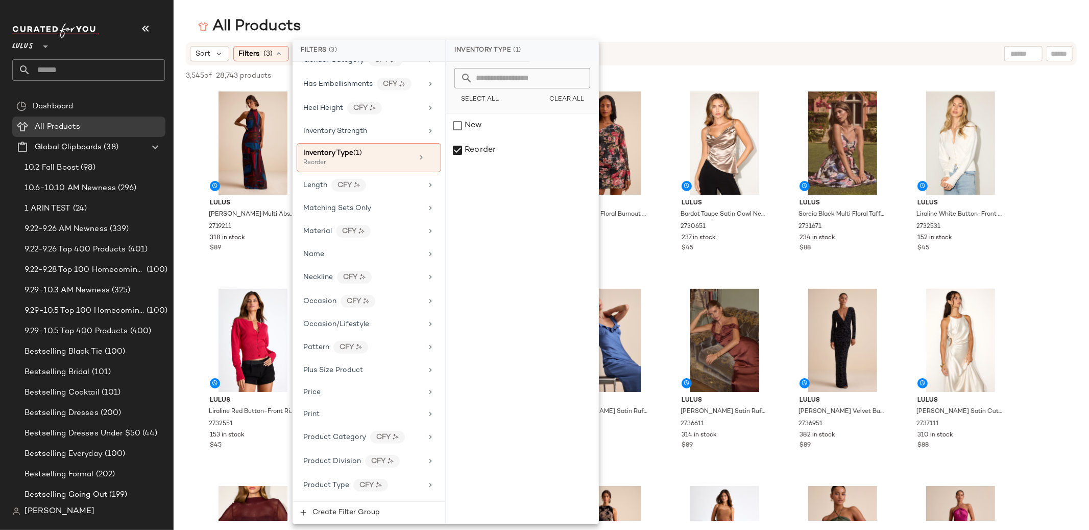
click at [394, 21] on div "All Products" at bounding box center [632, 26] width 916 height 20
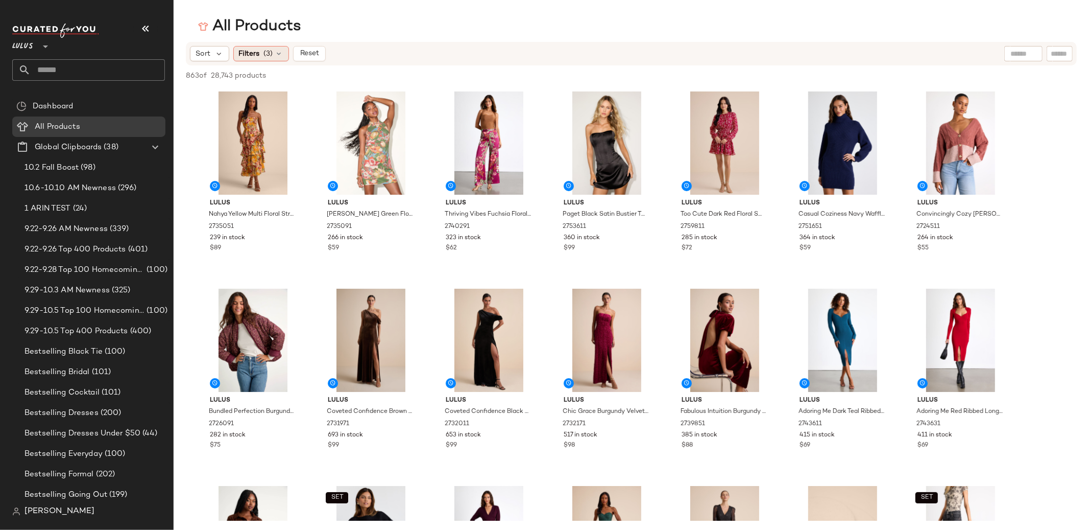
click at [260, 53] on div "Filters (3)" at bounding box center [261, 53] width 56 height 15
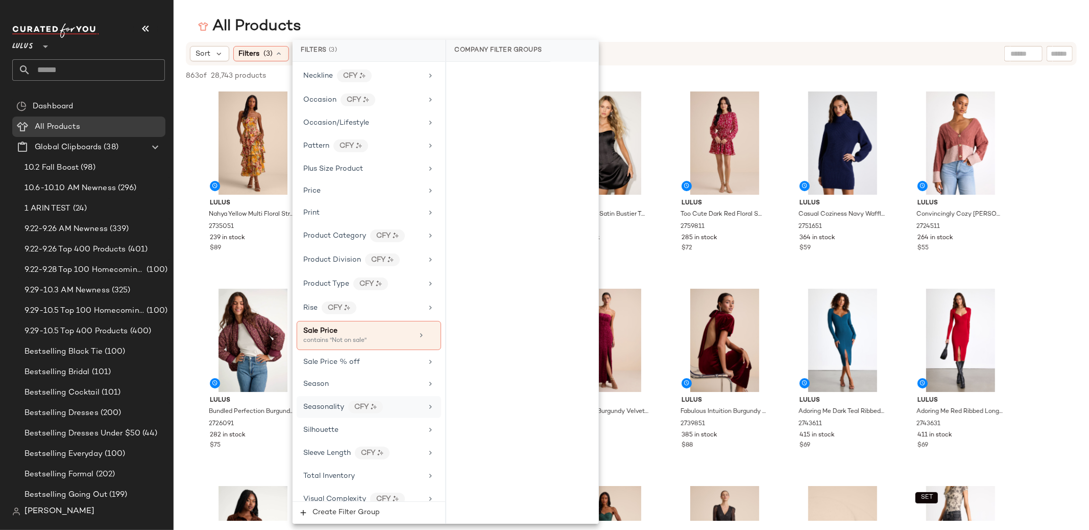
scroll to position [643, 0]
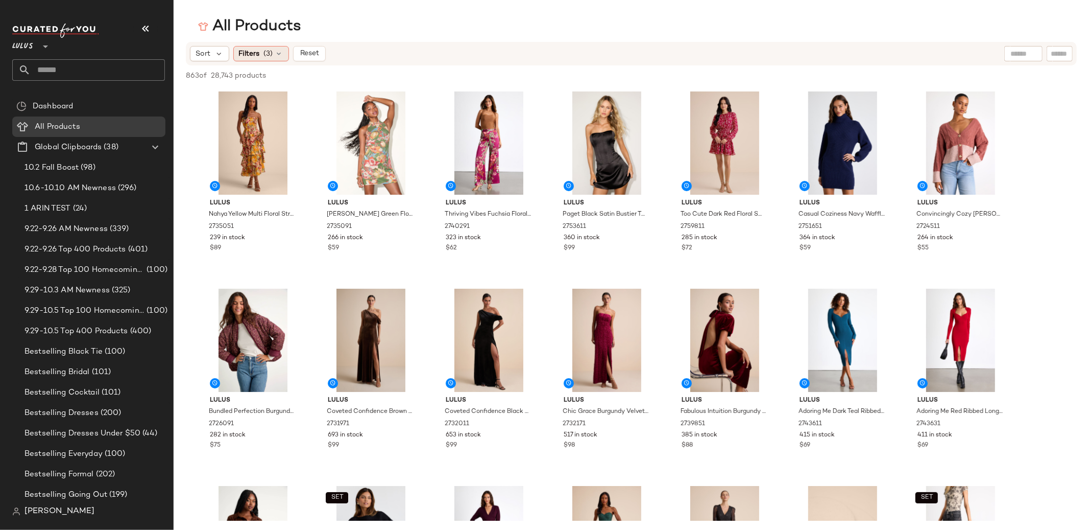
click at [265, 60] on div "Filters (3)" at bounding box center [261, 53] width 56 height 15
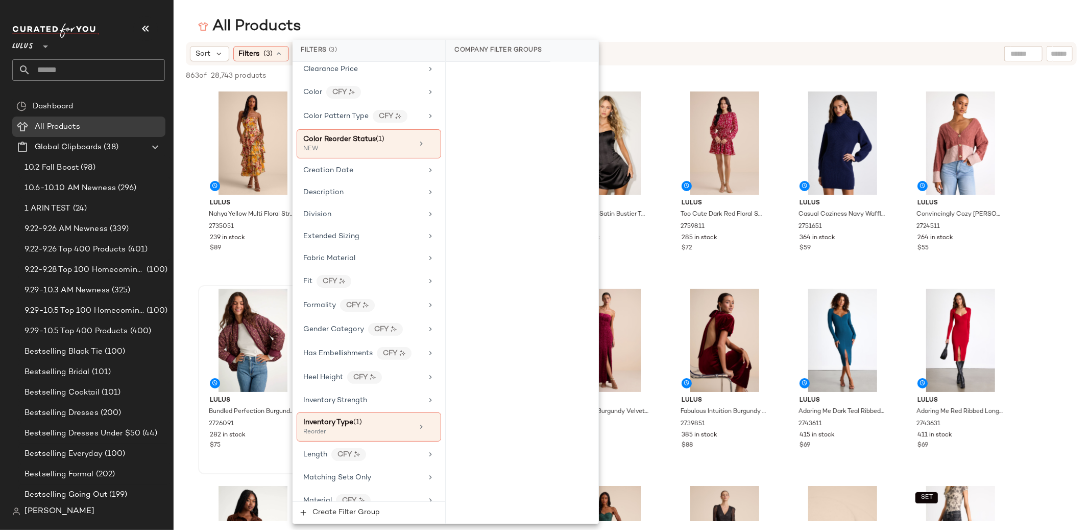
scroll to position [193, 0]
